Goal: Task Accomplishment & Management: Use online tool/utility

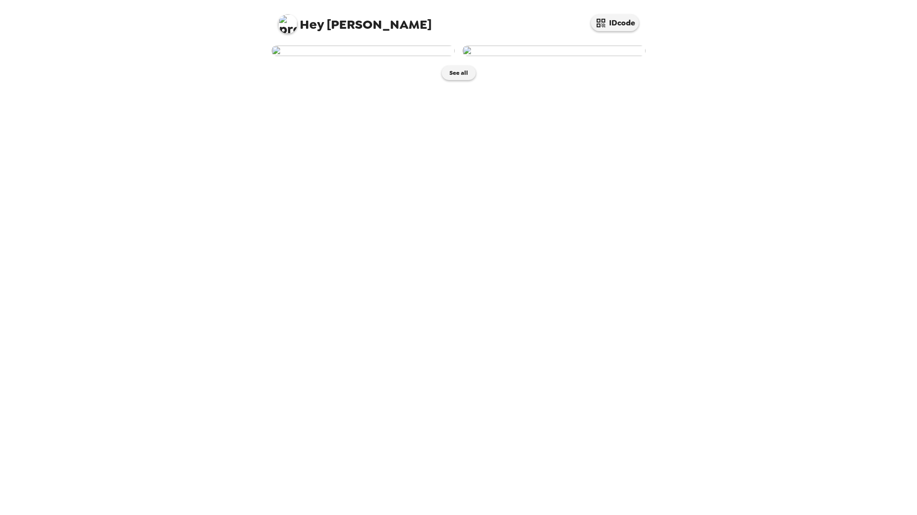
click at [385, 56] on img at bounding box center [362, 51] width 183 height 11
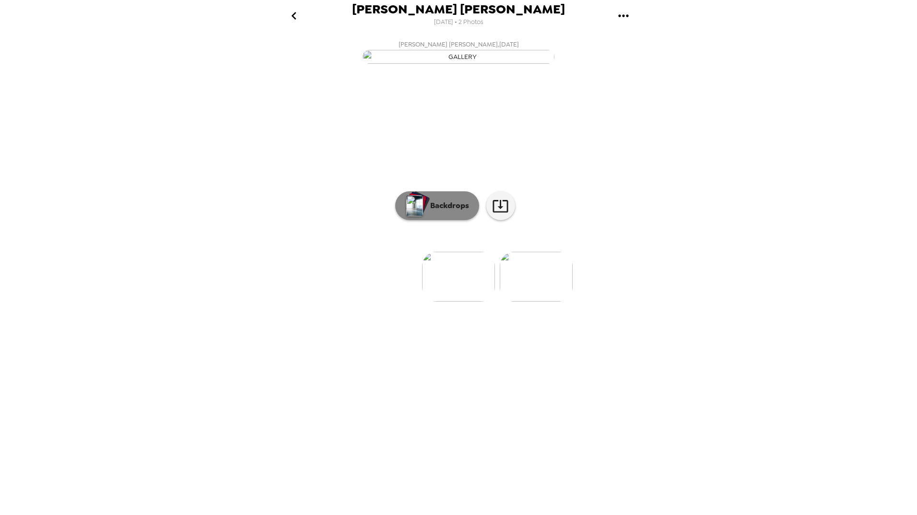
click at [446, 212] on p "Backdrops" at bounding box center [447, 206] width 44 height 12
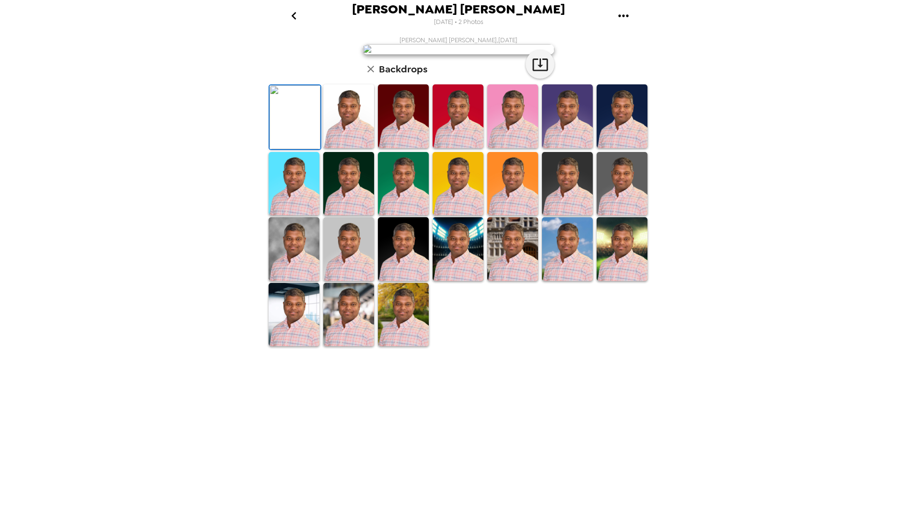
scroll to position [61, 0]
click at [540, 73] on icon "button" at bounding box center [540, 64] width 17 height 17
click at [628, 216] on img at bounding box center [622, 184] width 51 height 64
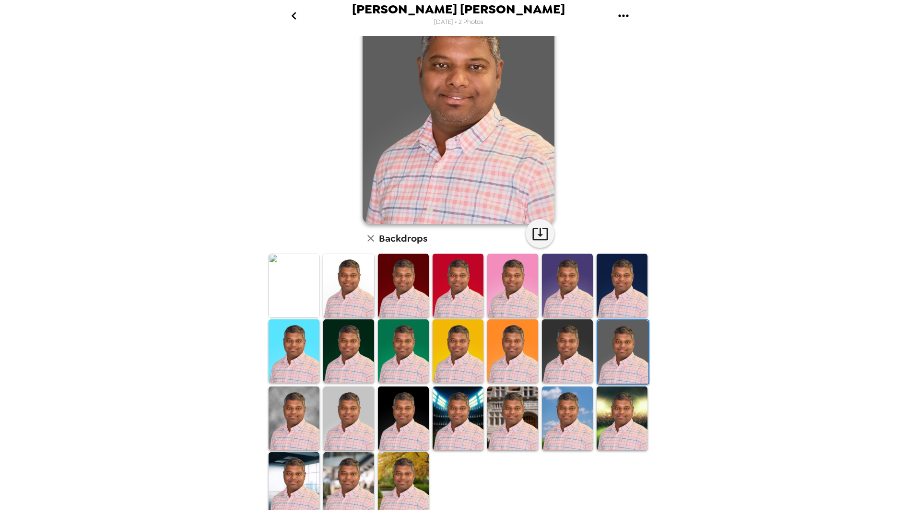
scroll to position [61, 0]
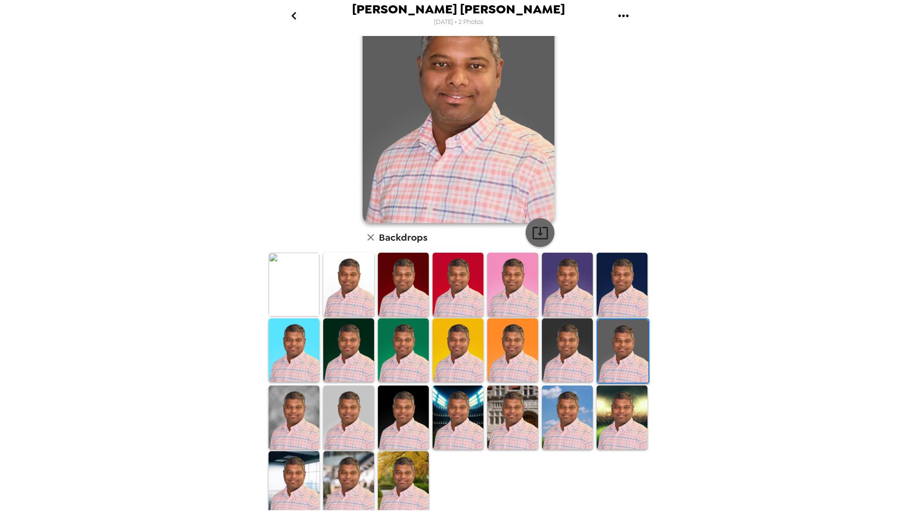
click at [540, 230] on icon "button" at bounding box center [540, 232] width 17 height 17
click at [407, 468] on img at bounding box center [403, 483] width 51 height 64
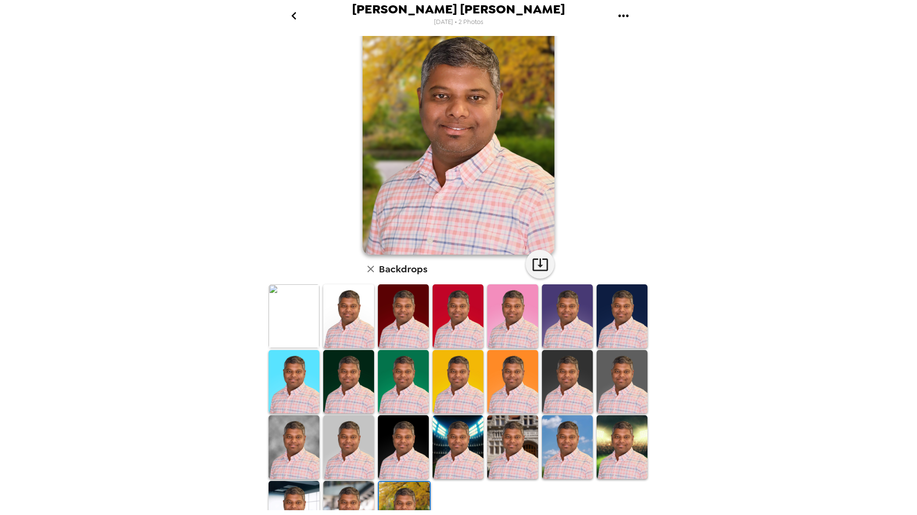
scroll to position [13, 0]
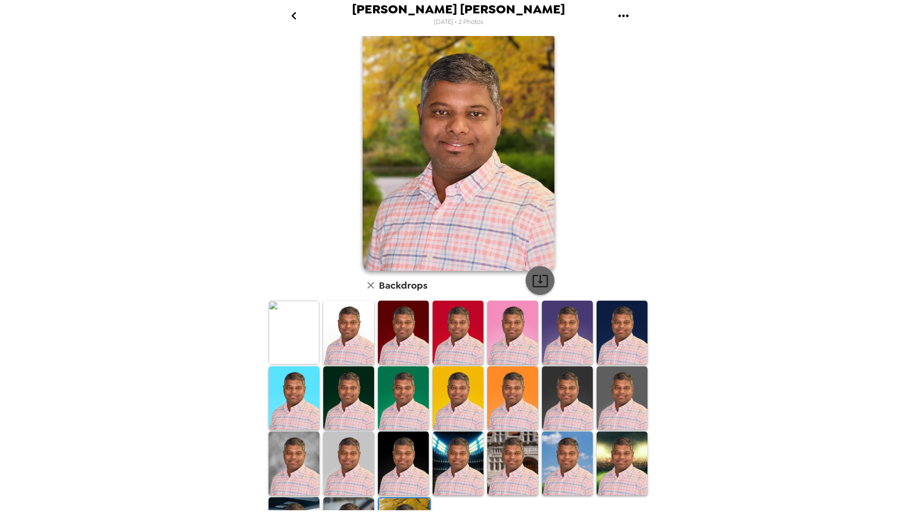
click at [538, 282] on icon "button" at bounding box center [539, 281] width 15 height 12
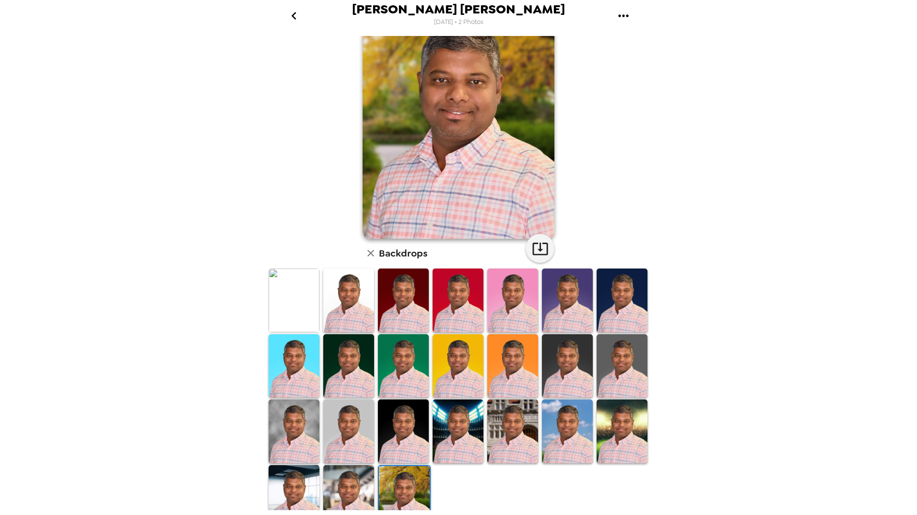
scroll to position [61, 0]
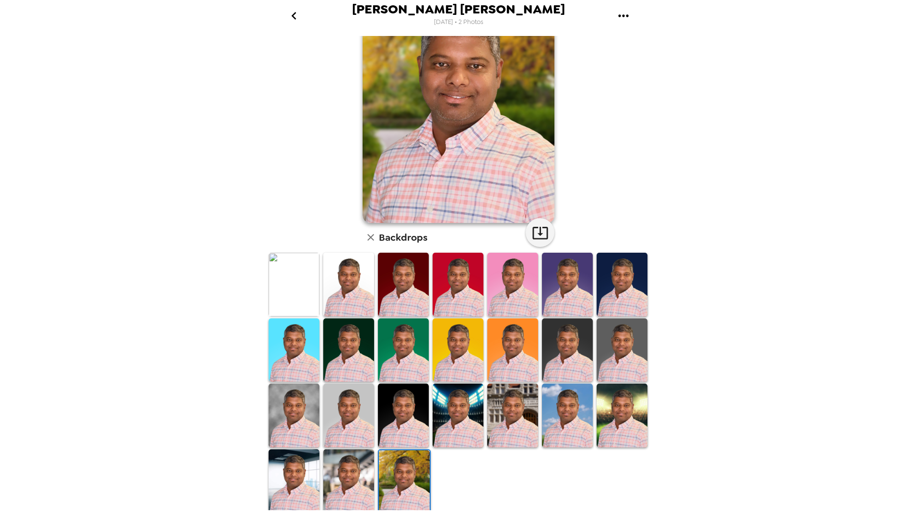
click at [365, 281] on img at bounding box center [348, 285] width 51 height 64
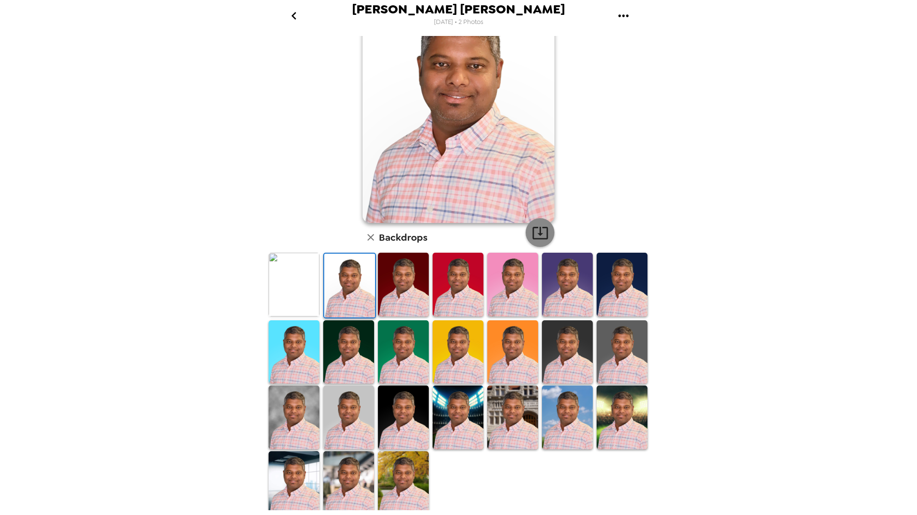
click at [540, 236] on icon "button" at bounding box center [540, 232] width 17 height 17
click at [568, 416] on img at bounding box center [567, 418] width 51 height 64
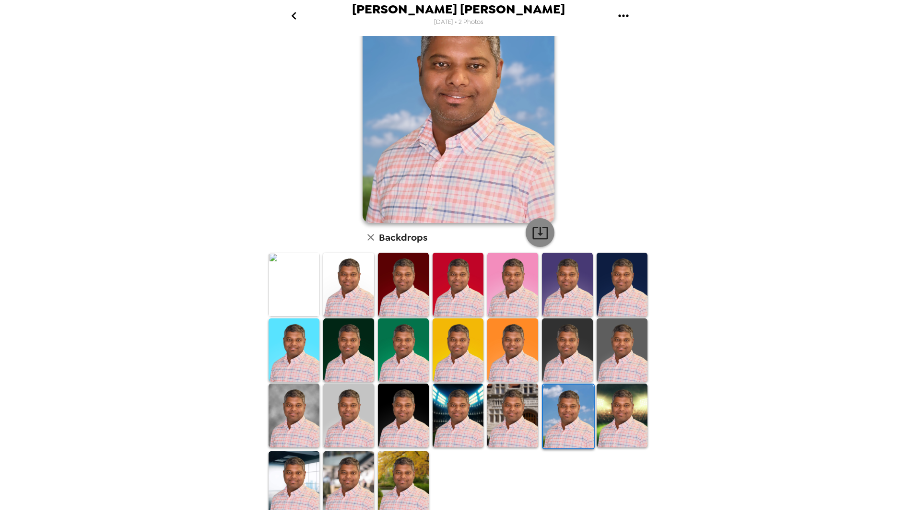
click at [544, 236] on icon "button" at bounding box center [540, 232] width 17 height 17
click at [301, 474] on img at bounding box center [294, 483] width 51 height 64
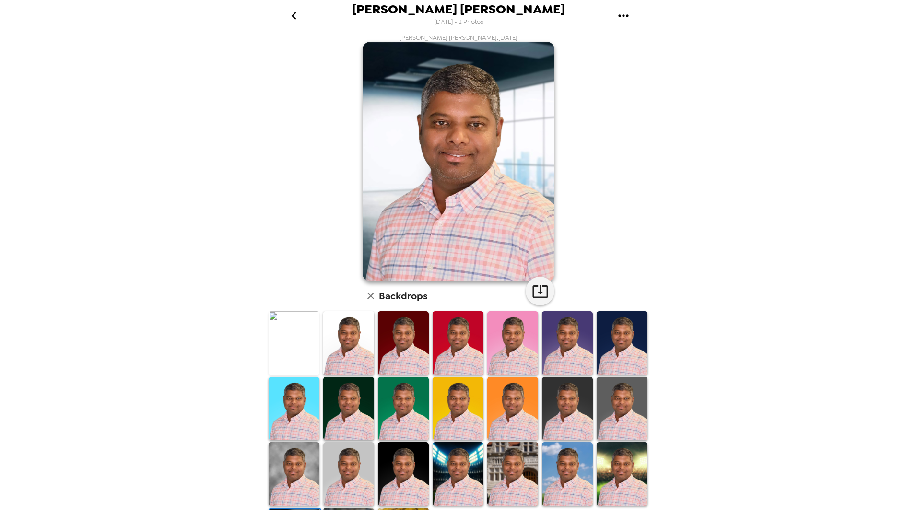
scroll to position [0, 0]
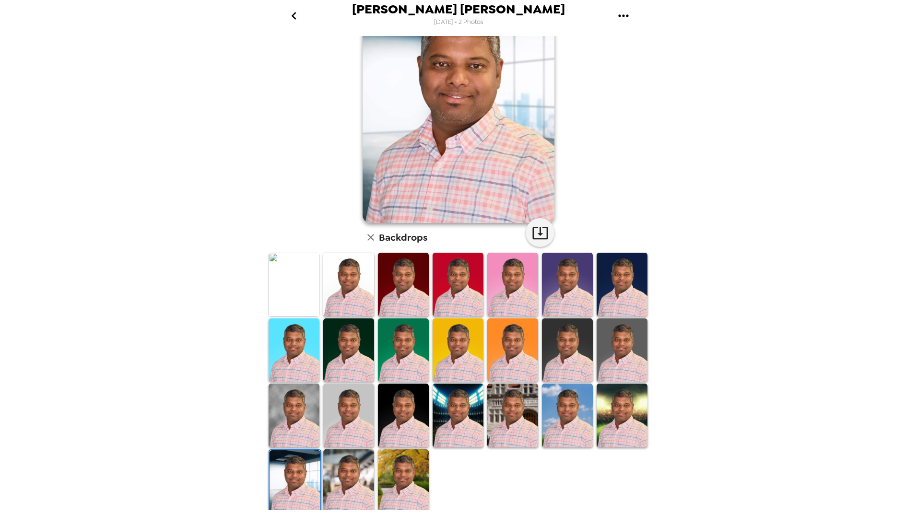
click at [356, 481] on img at bounding box center [348, 481] width 51 height 64
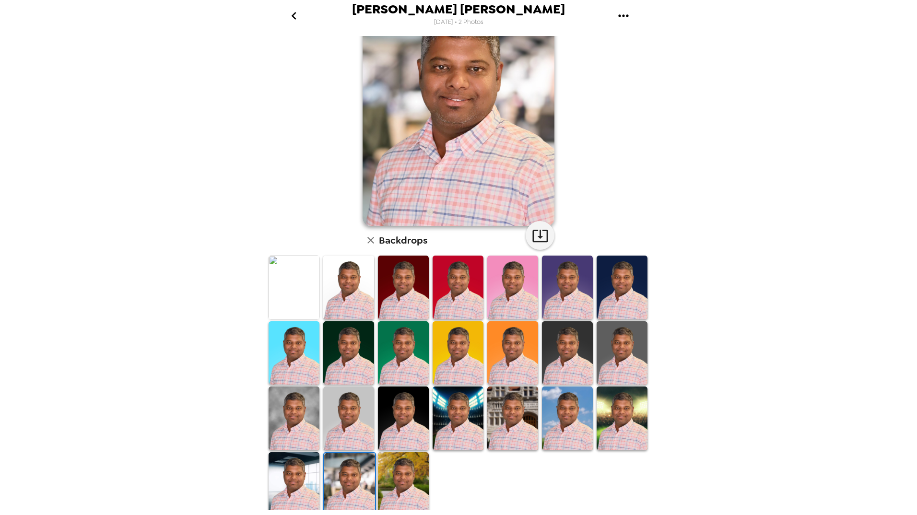
scroll to position [61, 0]
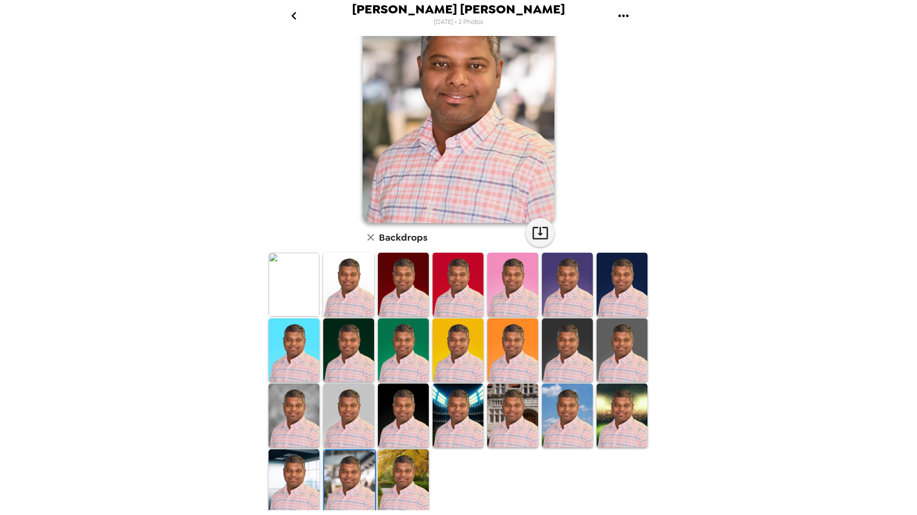
click at [348, 412] on img at bounding box center [348, 416] width 51 height 64
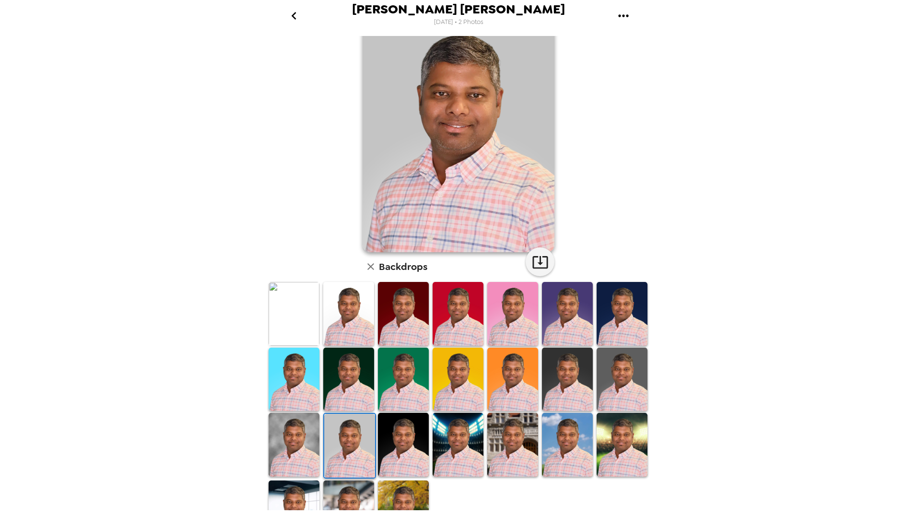
scroll to position [0, 0]
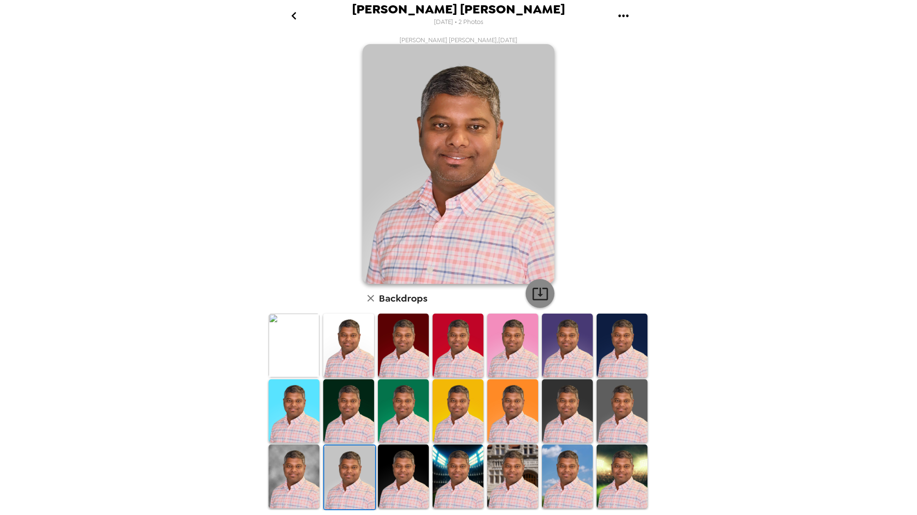
click at [539, 291] on icon "button" at bounding box center [540, 293] width 17 height 17
click at [299, 348] on img at bounding box center [294, 346] width 51 height 64
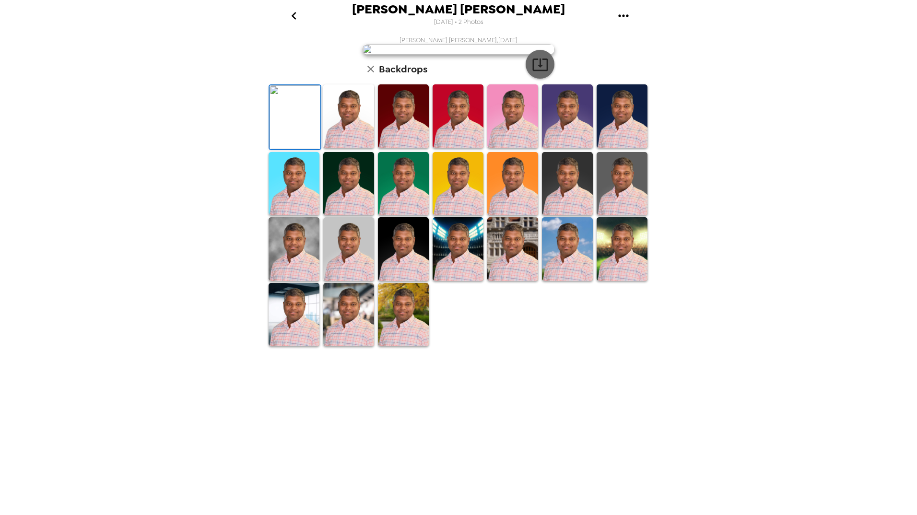
click at [535, 73] on icon "button" at bounding box center [540, 64] width 17 height 17
